Goal: Task Accomplishment & Management: Use online tool/utility

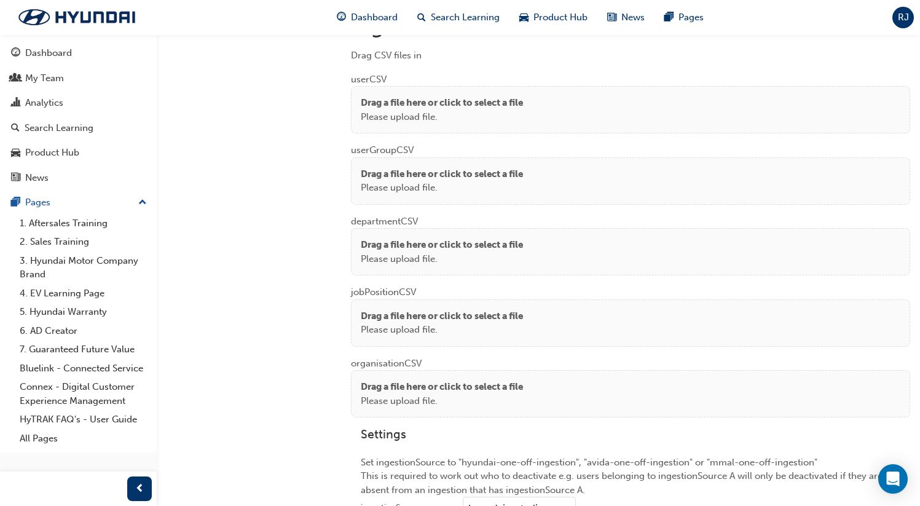
scroll to position [958, 0]
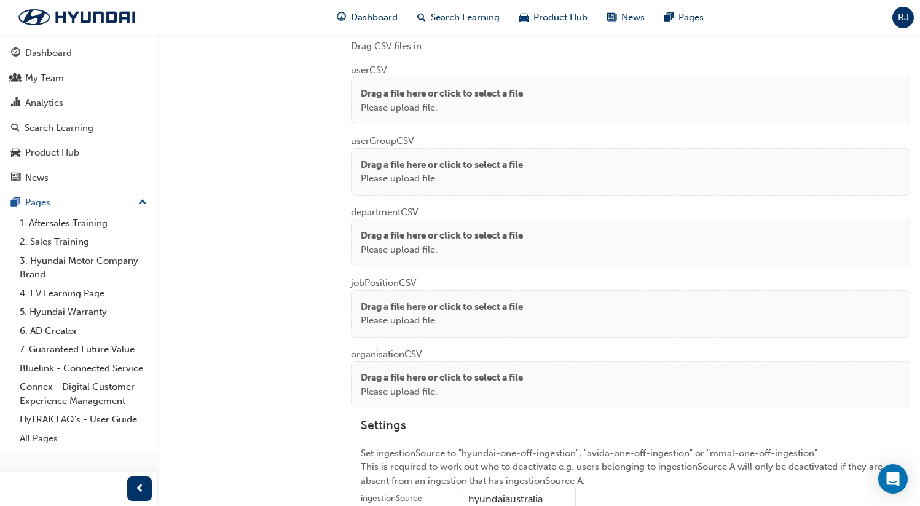
click at [477, 101] on p "Please upload file." at bounding box center [442, 108] width 162 height 14
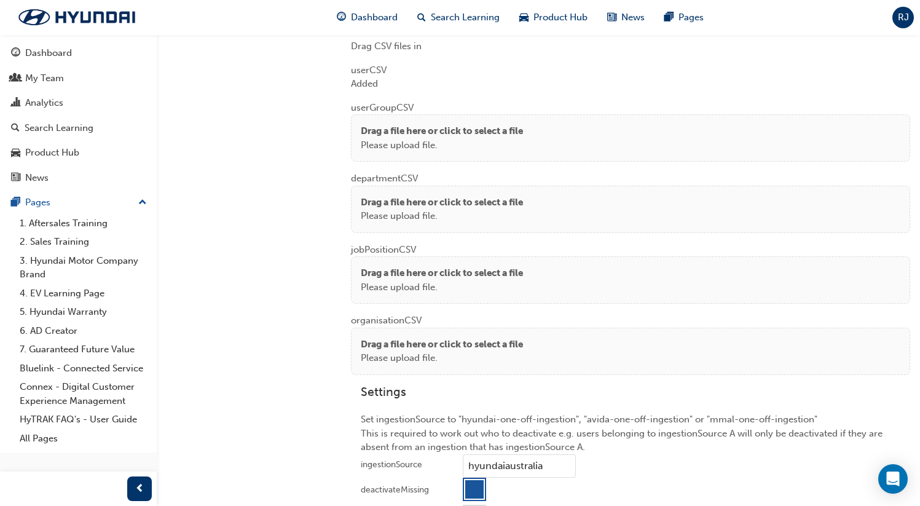
click at [441, 152] on div "Drag a file here or click to select a file Please upload file." at bounding box center [630, 137] width 559 height 47
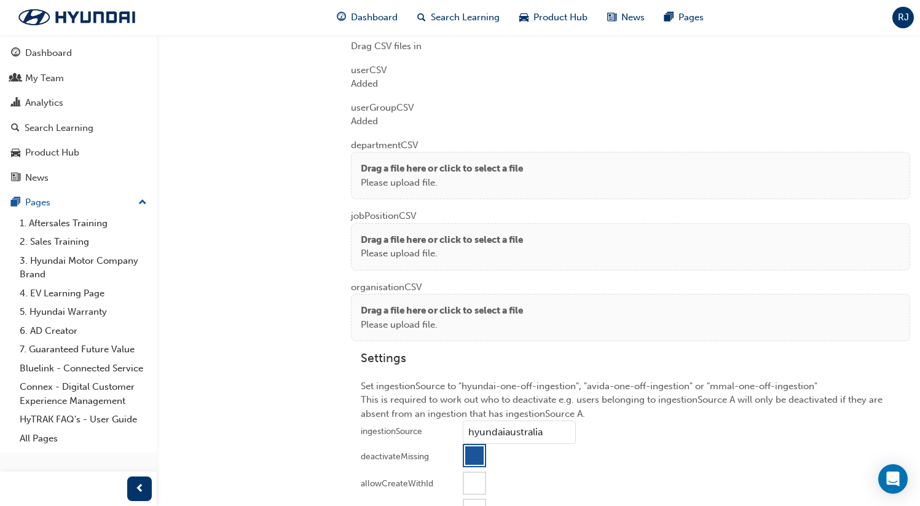
click at [431, 162] on p "Drag a file here or click to select a file" at bounding box center [442, 169] width 162 height 14
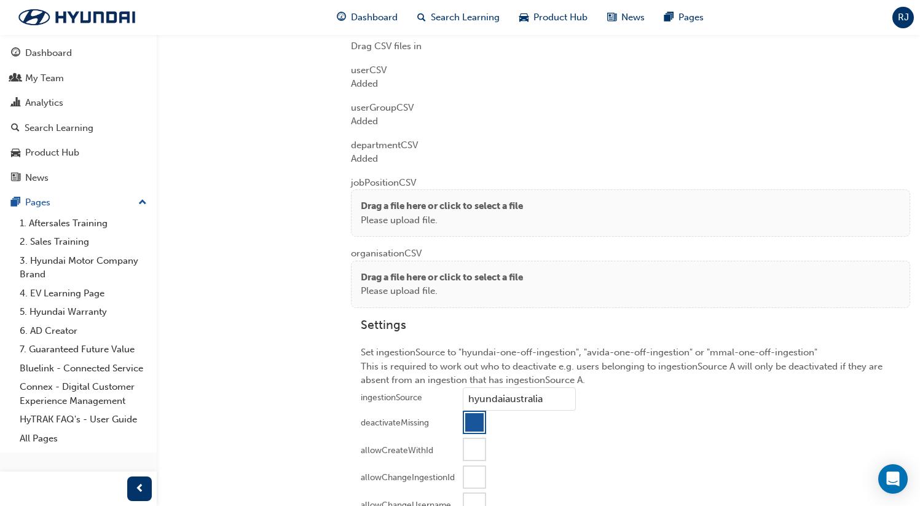
click at [370, 219] on p "Please upload file." at bounding box center [442, 220] width 162 height 14
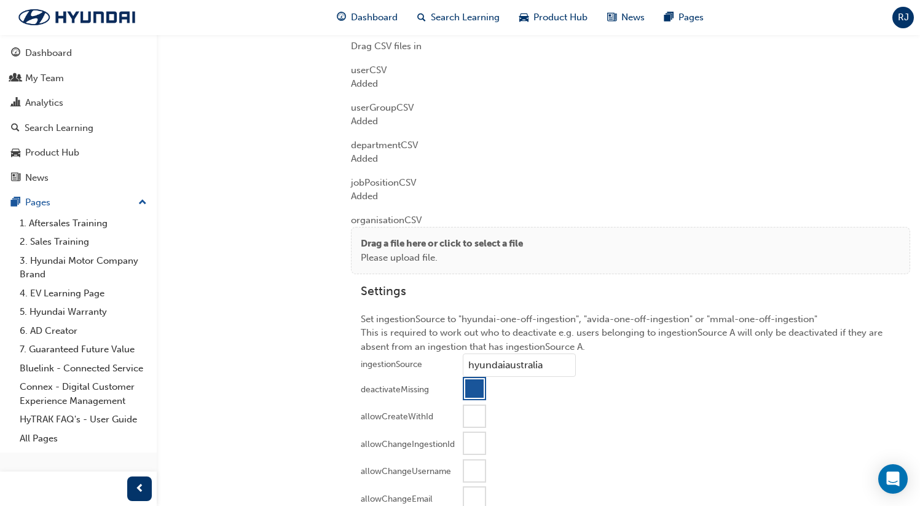
click at [407, 230] on div "Drag a file here or click to select a file Please upload file." at bounding box center [630, 250] width 559 height 47
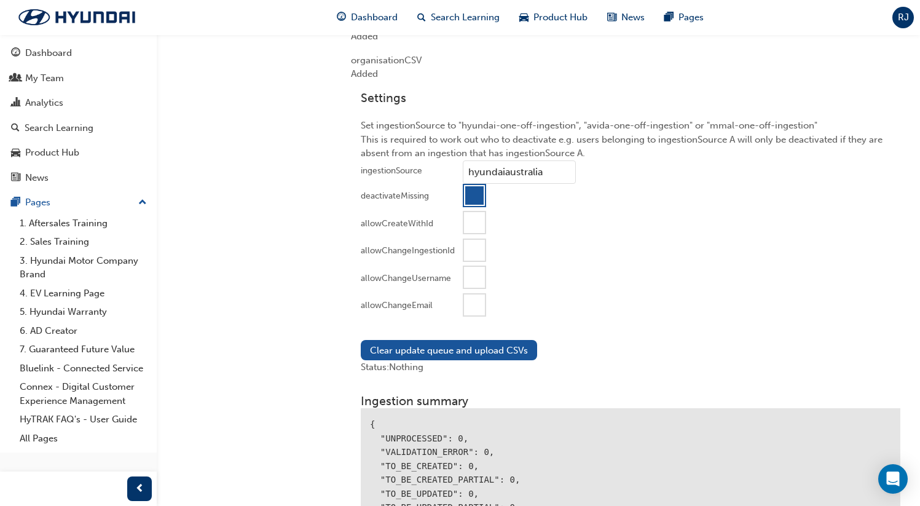
scroll to position [1146, 0]
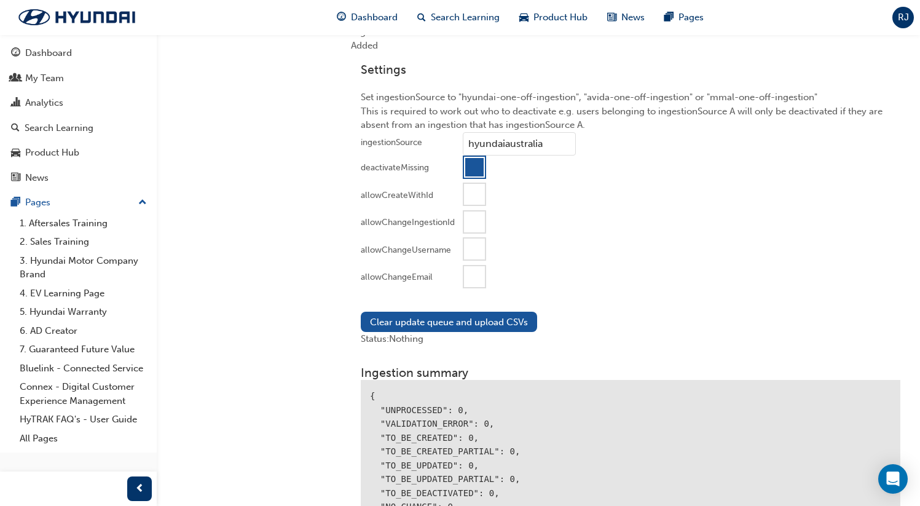
click at [474, 276] on div at bounding box center [474, 276] width 21 height 21
click at [466, 315] on button "Clear update queue and upload CSVs" at bounding box center [449, 321] width 176 height 20
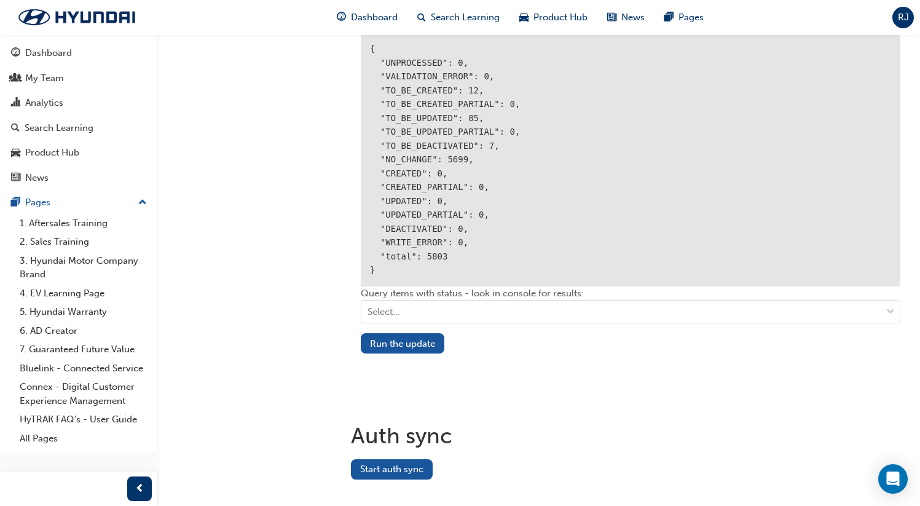
scroll to position [1541, 0]
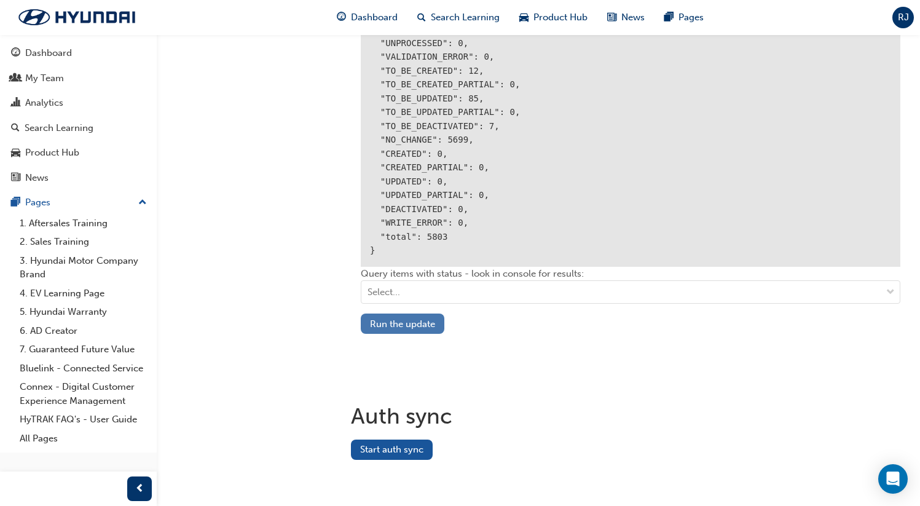
click at [420, 316] on button "Run the update" at bounding box center [403, 323] width 84 height 20
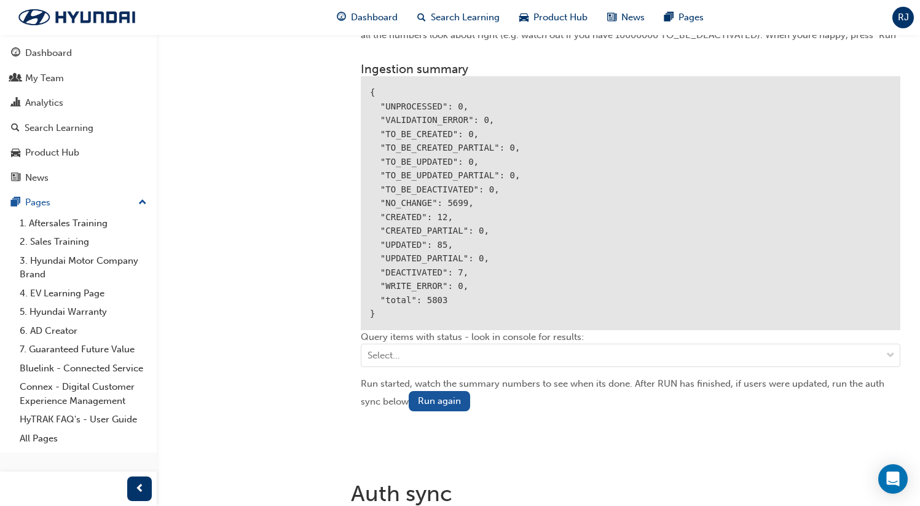
scroll to position [1554, 0]
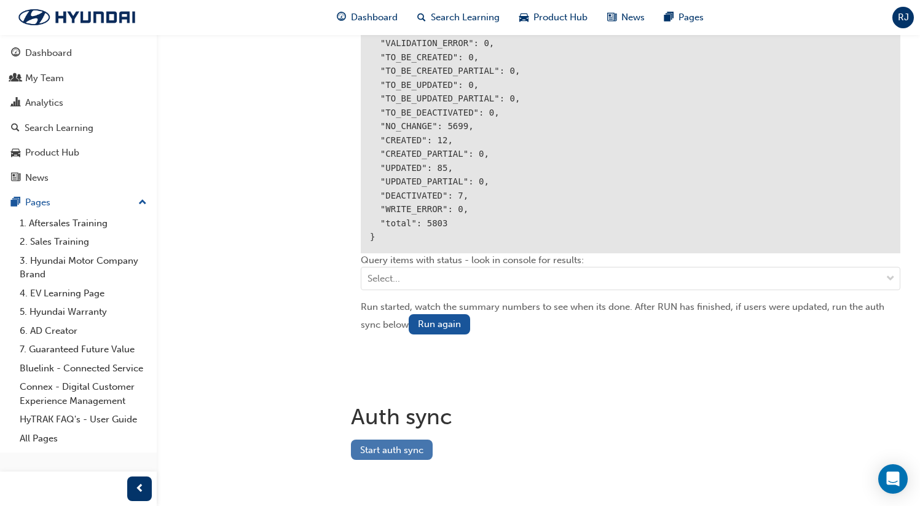
click at [401, 444] on button "Start auth sync" at bounding box center [392, 449] width 82 height 20
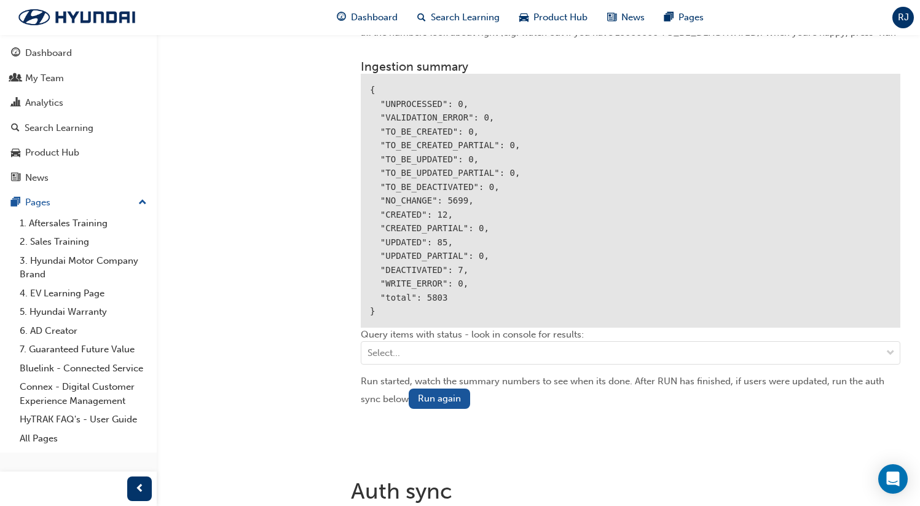
scroll to position [1568, 0]
